Goal: Task Accomplishment & Management: Use online tool/utility

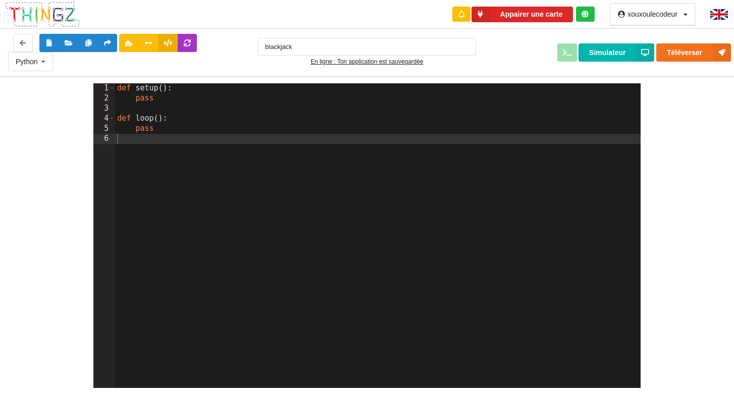
click at [157, 98] on div "def setup ( ) : pass def loop ( ) : pass" at bounding box center [377, 245] width 525 height 325
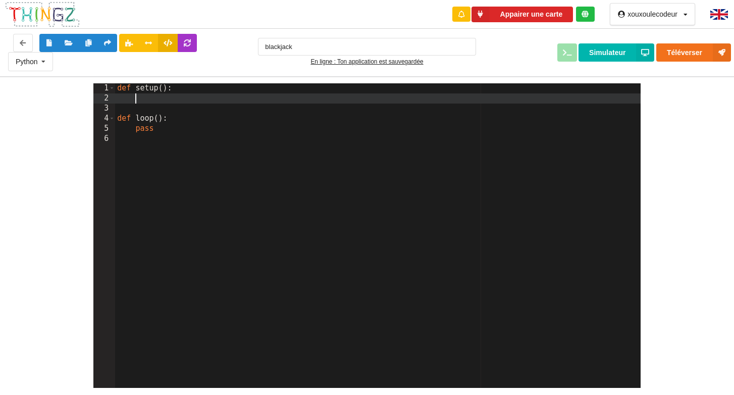
click at [157, 132] on div "def setup ( ) : def loop ( ) : pass" at bounding box center [377, 245] width 525 height 325
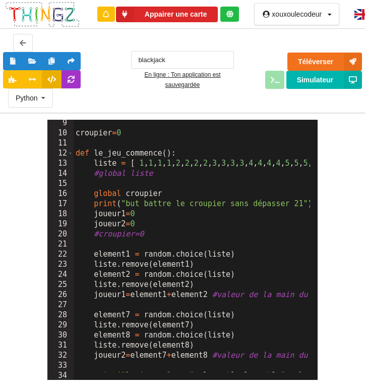
scroll to position [56, 0]
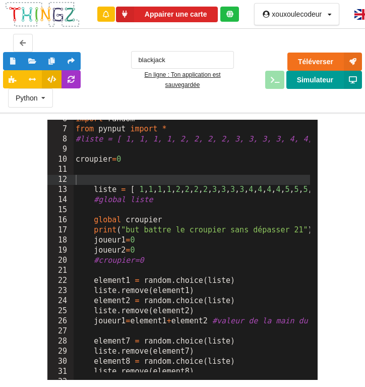
click at [300, 84] on button "Simulateur" at bounding box center [325, 80] width 76 height 18
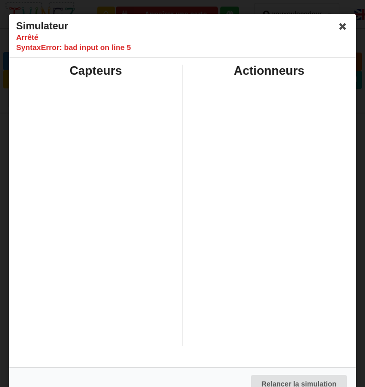
click at [125, 102] on div "Capteurs" at bounding box center [96, 205] width 174 height 281
click at [339, 23] on icon at bounding box center [343, 26] width 16 height 16
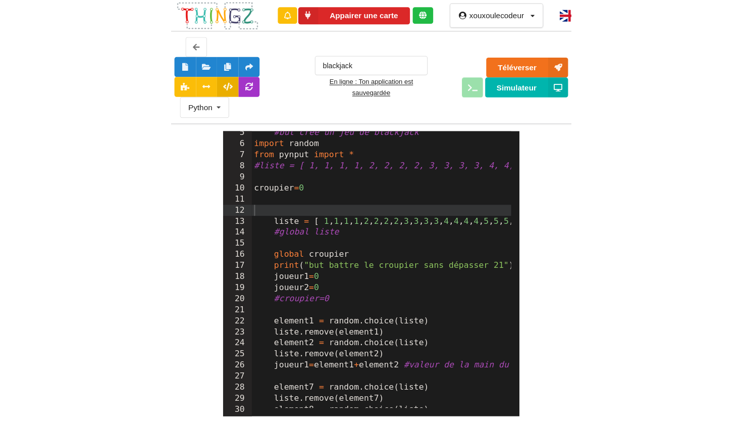
scroll to position [0, 0]
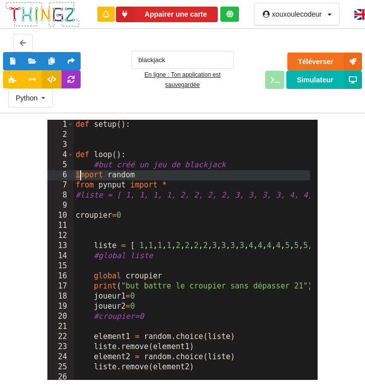
drag, startPoint x: 75, startPoint y: 174, endPoint x: 106, endPoint y: 179, distance: 31.1
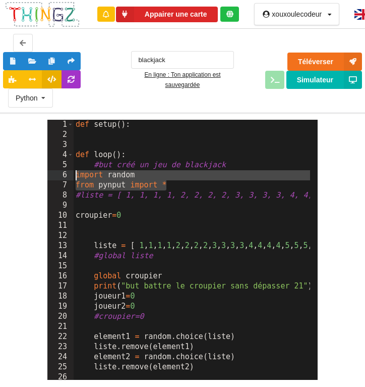
drag, startPoint x: 175, startPoint y: 185, endPoint x: 76, endPoint y: 176, distance: 99.9
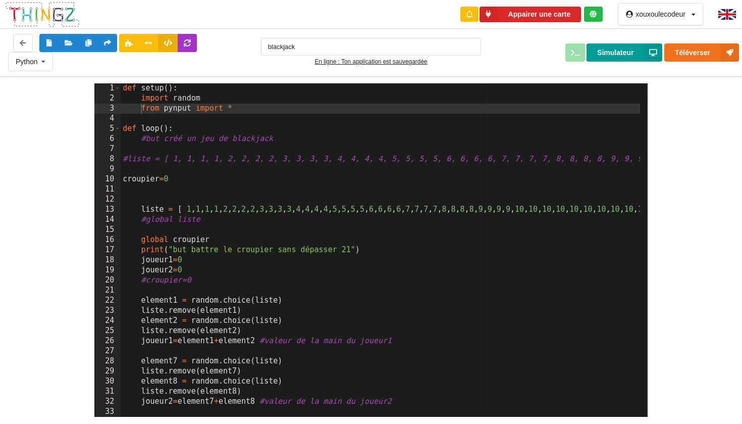
click at [617, 55] on button "Simulateur" at bounding box center [625, 52] width 76 height 18
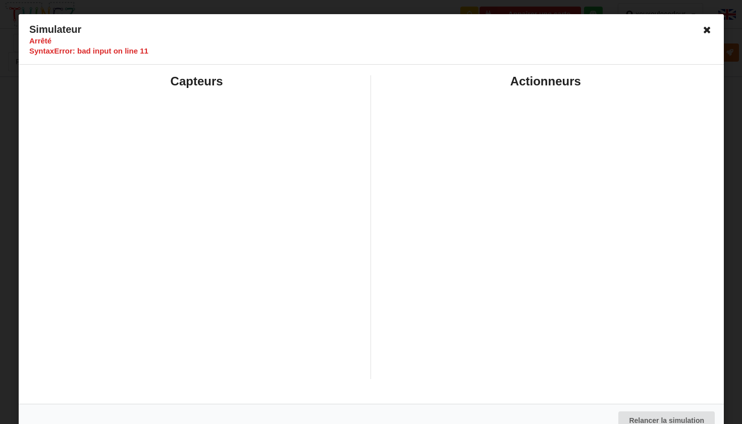
click at [703, 28] on icon at bounding box center [707, 30] width 16 height 16
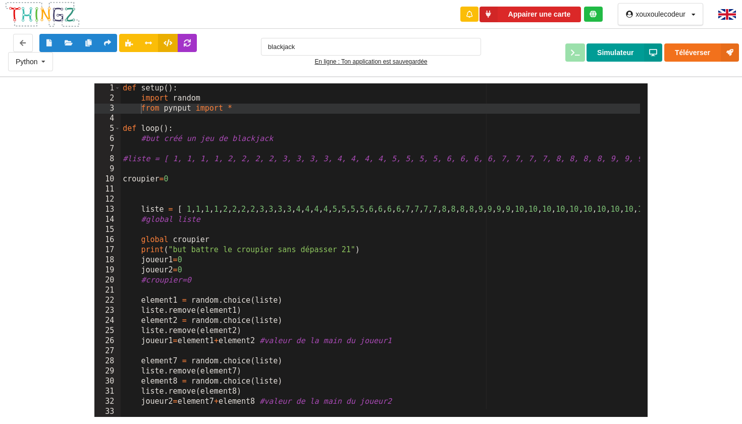
click at [635, 53] on button "Simulateur" at bounding box center [625, 52] width 76 height 18
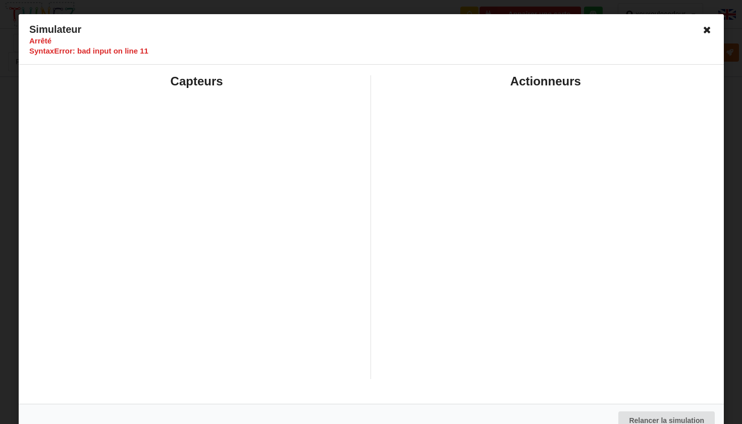
click at [704, 31] on icon at bounding box center [707, 30] width 16 height 16
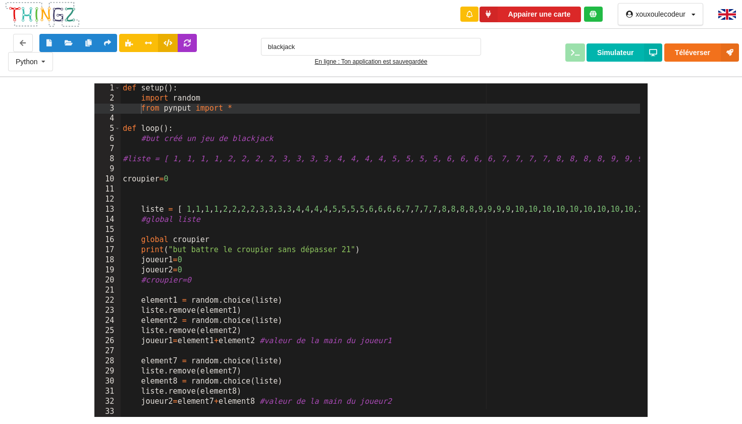
click at [122, 180] on div "def setup ( ) : import random from pynput import * def loop ( ) : #but créé un …" at bounding box center [543, 256] width 845 height 346
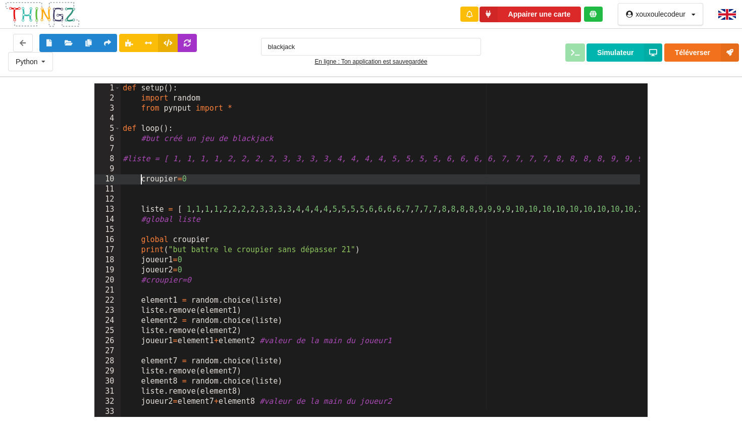
click at [142, 240] on div "def setup ( ) : import random from pynput import * def loop ( ) : #but créé un …" at bounding box center [543, 256] width 845 height 346
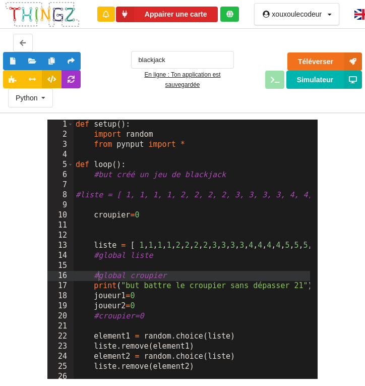
click at [334, 123] on div "1 2 3 4 5 6 7 8 9 10 11 12 13 14 15 16 17 18 19 20 21 22 23 24 25 26 27 def set…" at bounding box center [183, 246] width 380 height 267
click at [324, 83] on button "Simulateur" at bounding box center [325, 80] width 76 height 18
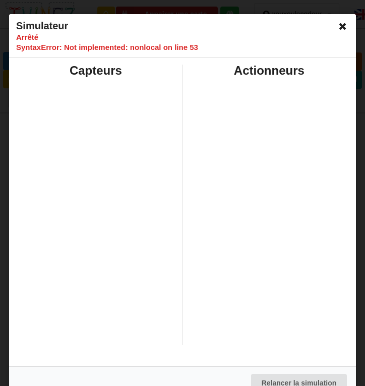
click at [340, 28] on icon at bounding box center [343, 26] width 16 height 16
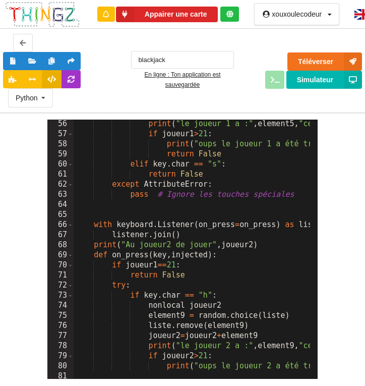
scroll to position [439, 0]
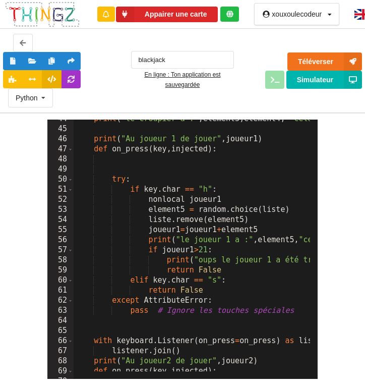
click at [332, 84] on button "Simulateur" at bounding box center [325, 80] width 76 height 18
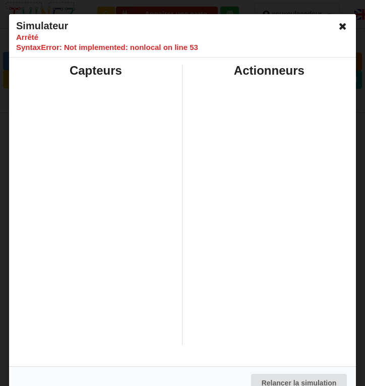
click at [338, 26] on icon at bounding box center [343, 26] width 16 height 16
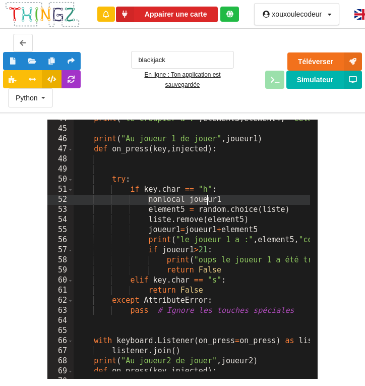
drag, startPoint x: 148, startPoint y: 200, endPoint x: 205, endPoint y: 195, distance: 57.8
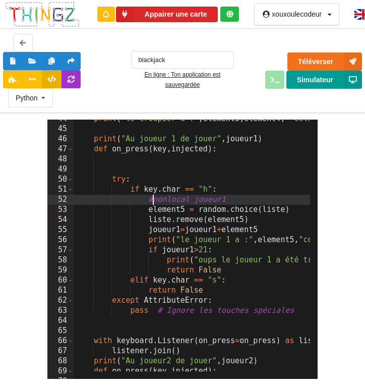
click at [335, 81] on button "Simulateur" at bounding box center [325, 80] width 76 height 18
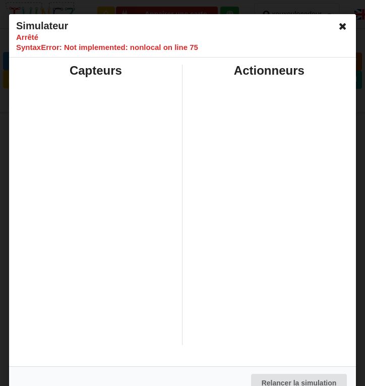
click at [338, 27] on icon at bounding box center [343, 26] width 16 height 16
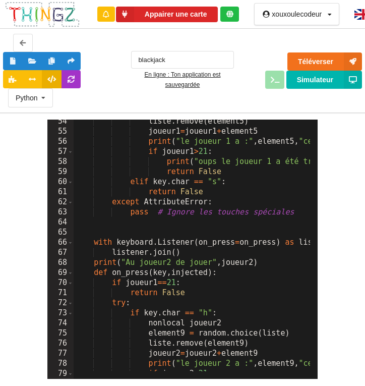
scroll to position [538, 0]
drag, startPoint x: 149, startPoint y: 324, endPoint x: 155, endPoint y: 326, distance: 6.4
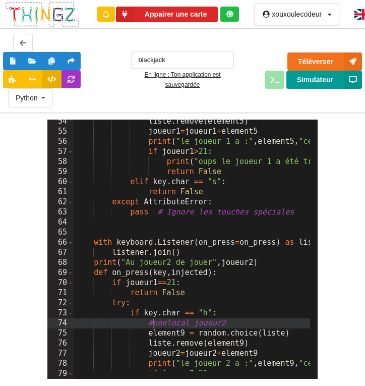
click at [322, 74] on button "Simulateur" at bounding box center [325, 80] width 76 height 18
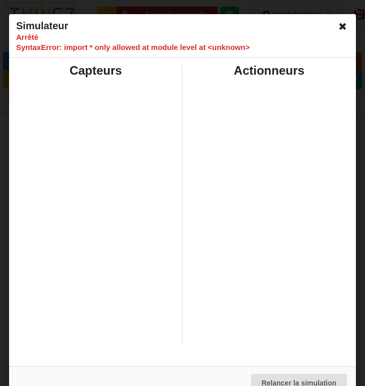
click at [340, 24] on icon at bounding box center [343, 26] width 16 height 16
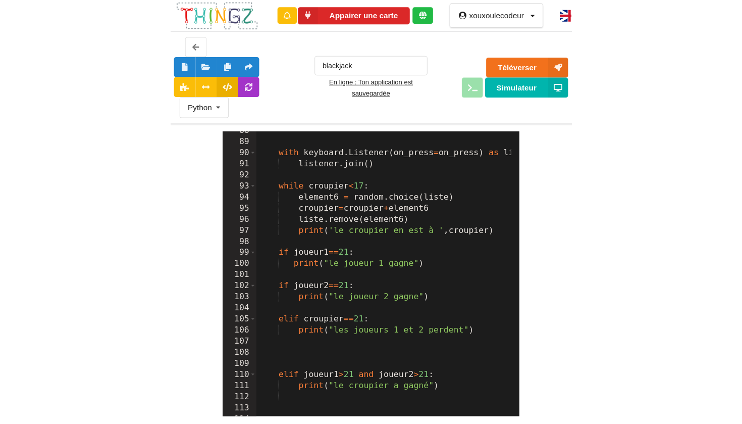
scroll to position [1403, 0]
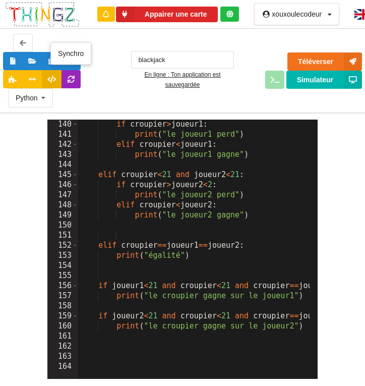
click at [68, 79] on icon at bounding box center [71, 79] width 9 height 6
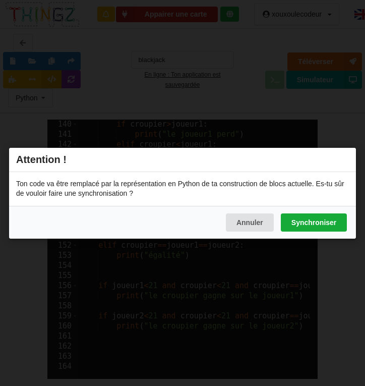
click at [308, 228] on button "Synchroniser" at bounding box center [314, 222] width 66 height 18
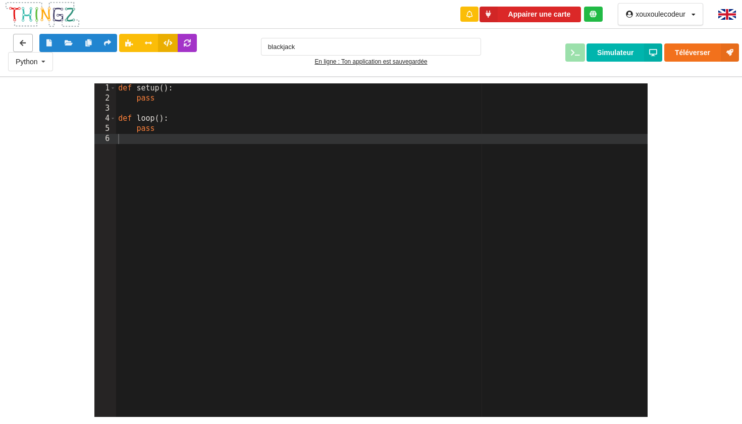
click at [25, 41] on icon at bounding box center [23, 42] width 9 height 6
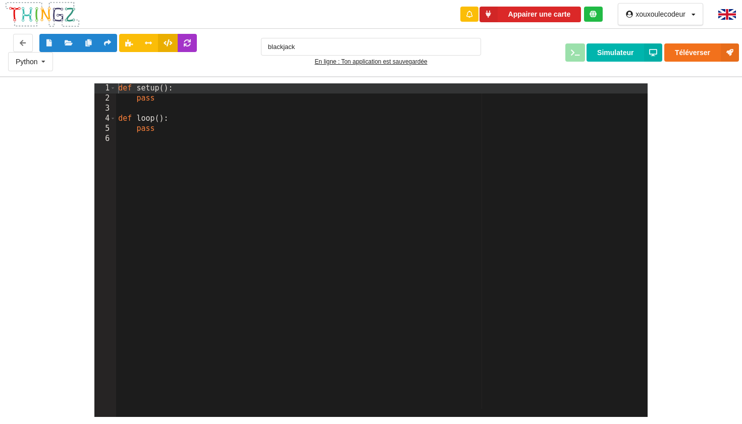
scroll to position [0, 2]
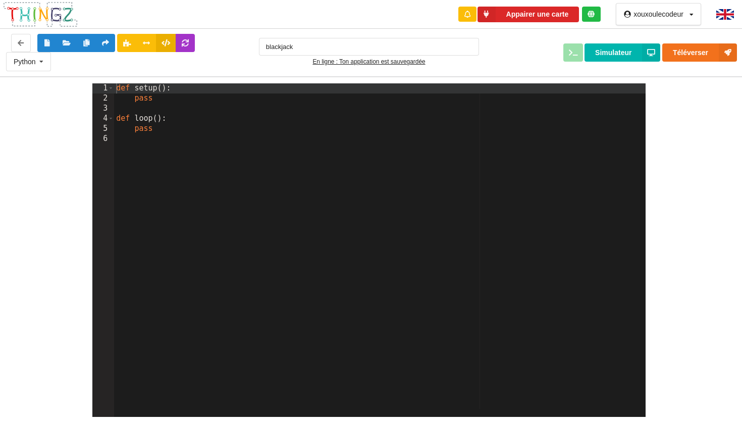
click at [48, 19] on img at bounding box center [41, 14] width 76 height 27
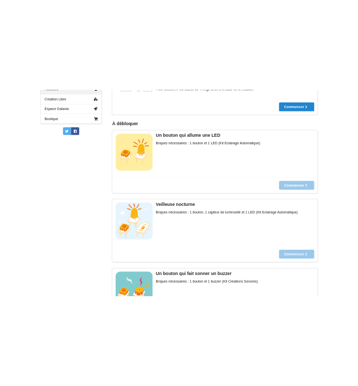
scroll to position [49, 0]
